Goal: Information Seeking & Learning: Check status

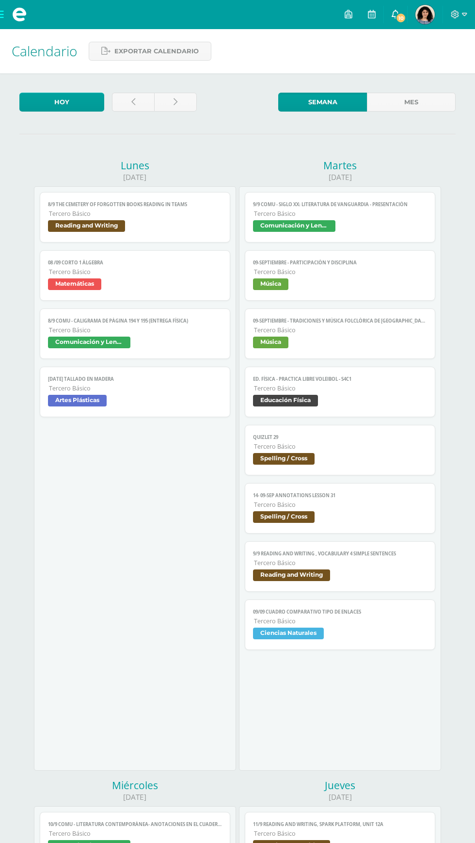
click at [396, 18] on span "10" at bounding box center [401, 18] width 11 height 11
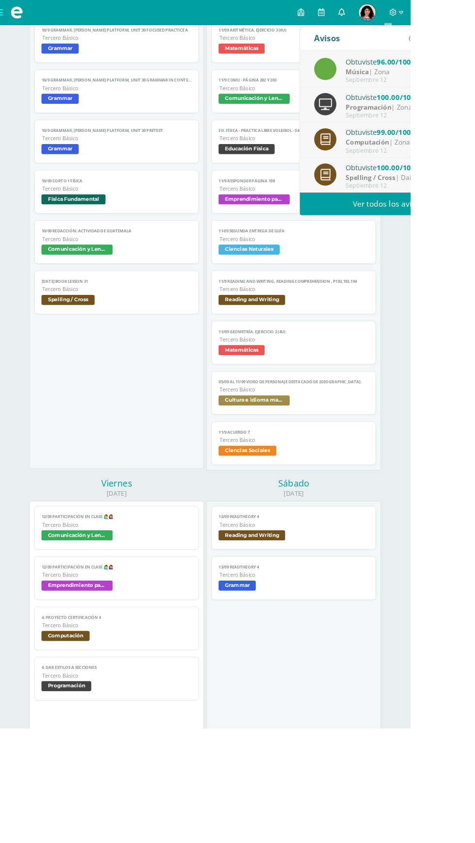
scroll to position [879, 0]
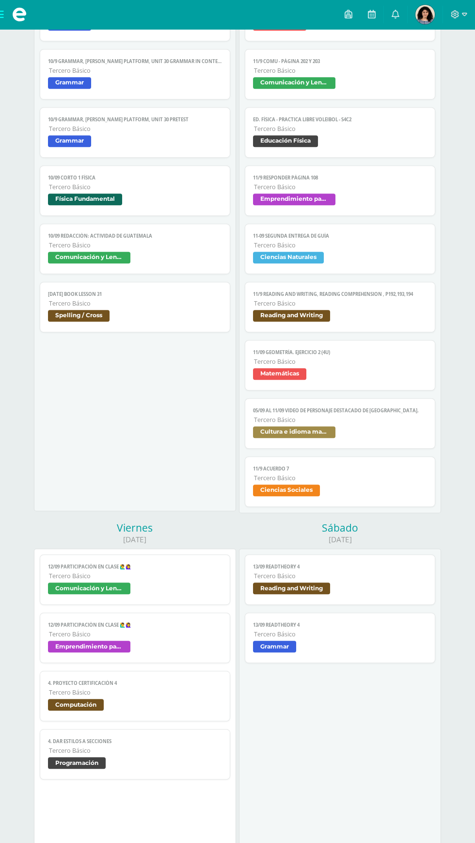
click at [436, 14] on span "Ana Sophia Mi Perfil" at bounding box center [425, 14] width 23 height 19
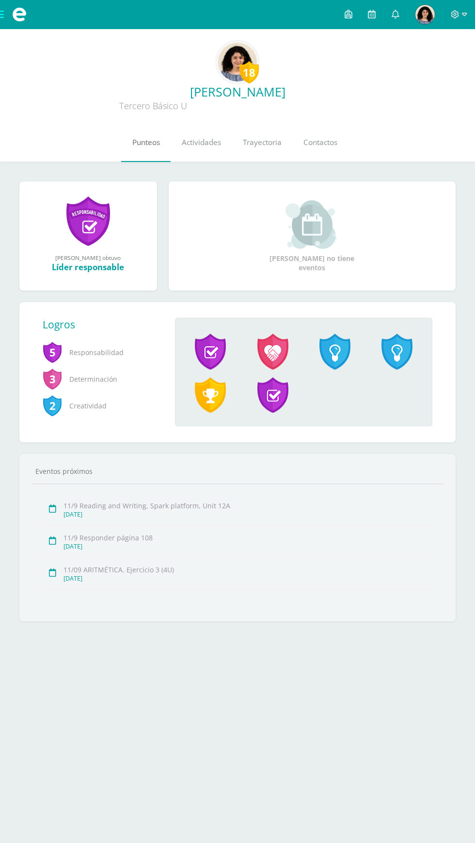
click at [167, 141] on link "Punteos" at bounding box center [145, 142] width 49 height 39
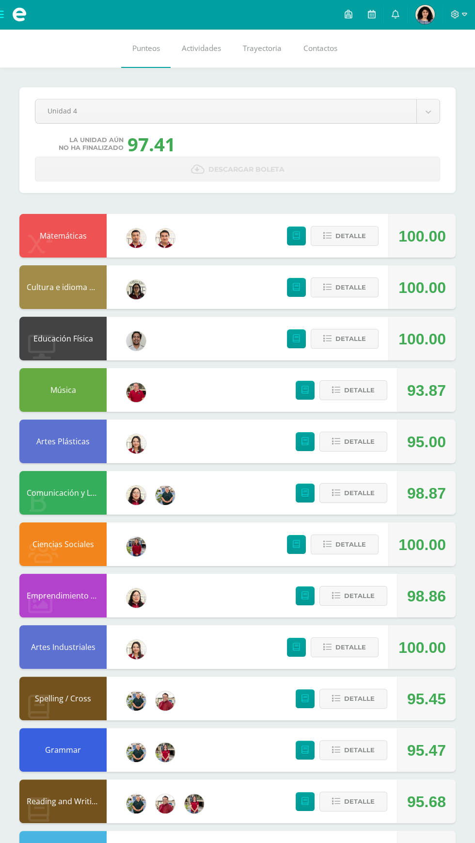
click at [428, 26] on link "[PERSON_NAME] Mi Perfil" at bounding box center [425, 14] width 35 height 29
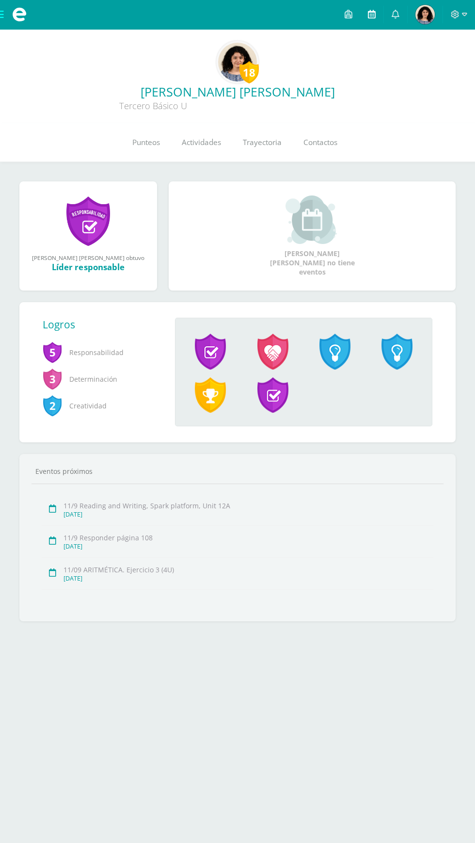
click at [368, 14] on link at bounding box center [371, 14] width 23 height 29
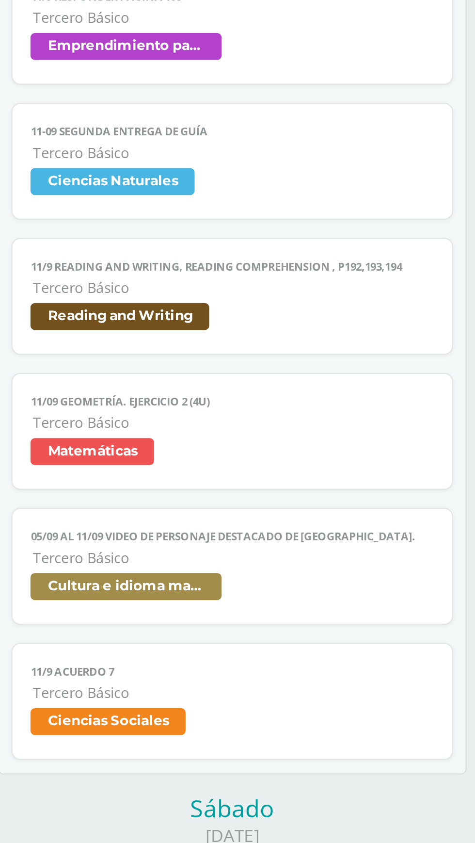
scroll to position [671, 0]
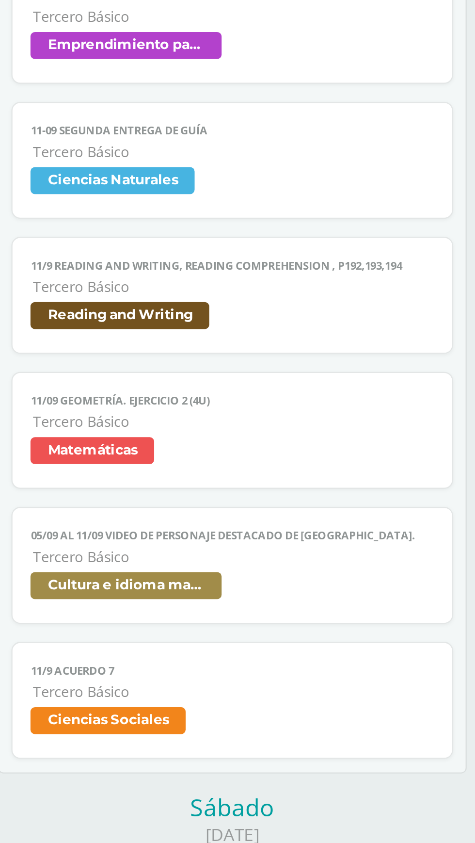
click at [364, 624] on span "Tercero Básico" at bounding box center [340, 628] width 173 height 8
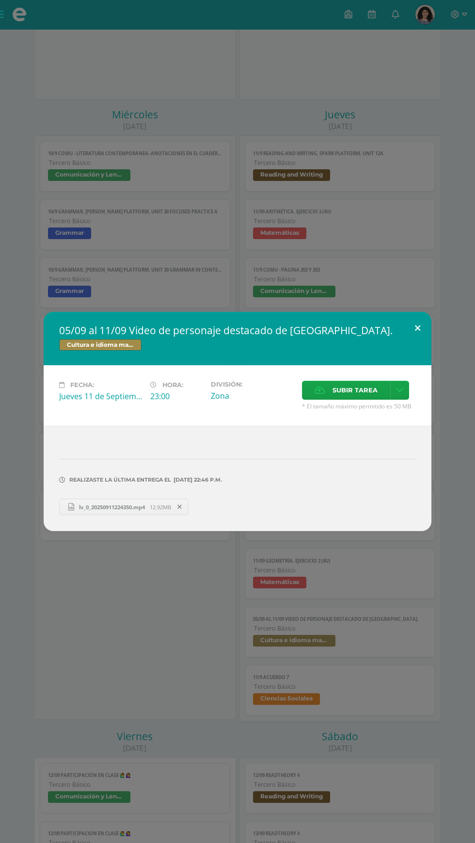
click at [420, 345] on button at bounding box center [418, 328] width 28 height 33
